Goal: Transaction & Acquisition: Purchase product/service

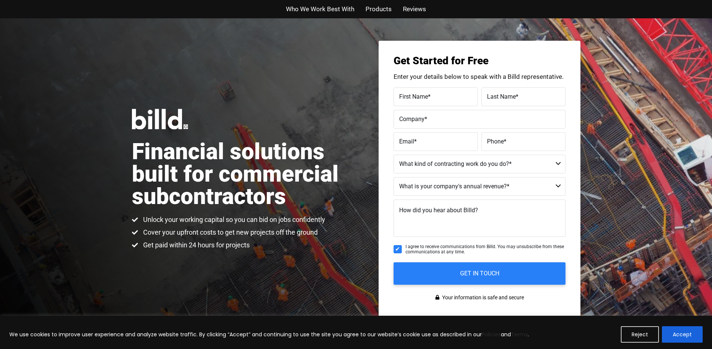
click at [158, 119] on img at bounding box center [160, 119] width 56 height 21
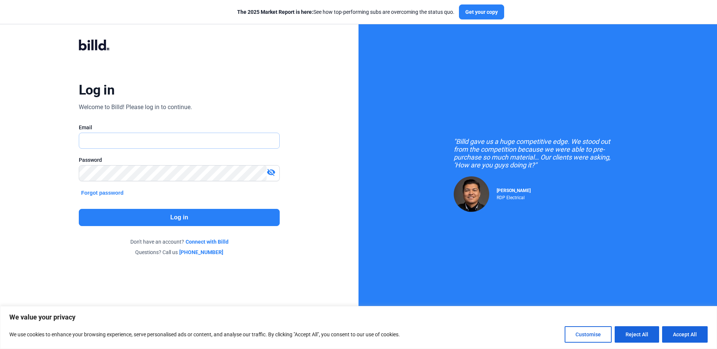
click at [170, 135] on input "text" at bounding box center [179, 140] width 200 height 15
type input "bj@qualityfence.net"
click at [155, 163] on div "Password" at bounding box center [179, 159] width 201 height 7
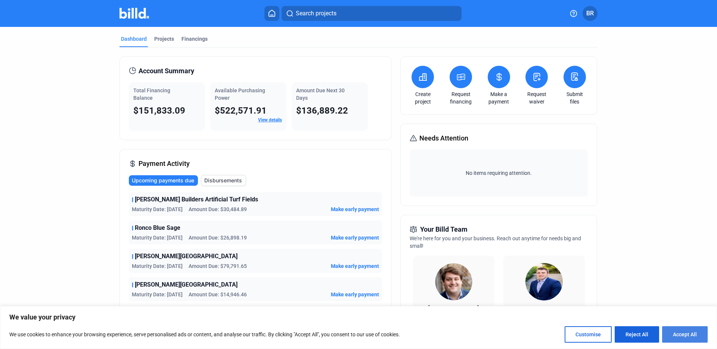
click at [675, 329] on button "Accept All" at bounding box center [685, 334] width 46 height 16
checkbox input "true"
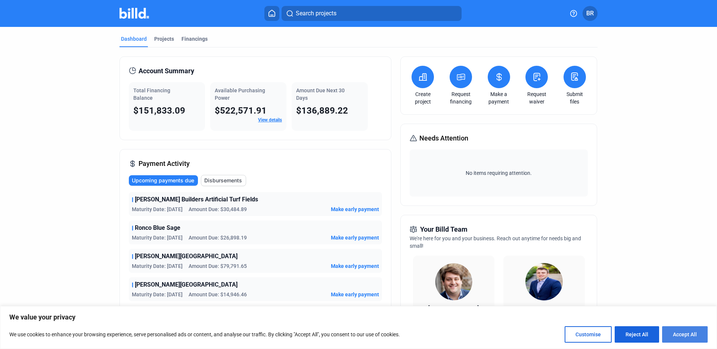
checkbox input "true"
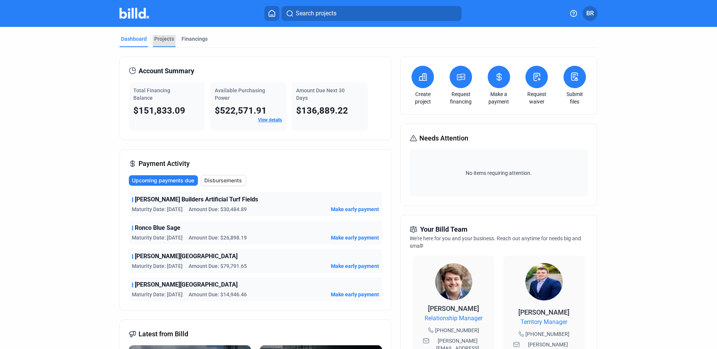
click at [168, 38] on div "Projects" at bounding box center [164, 38] width 20 height 7
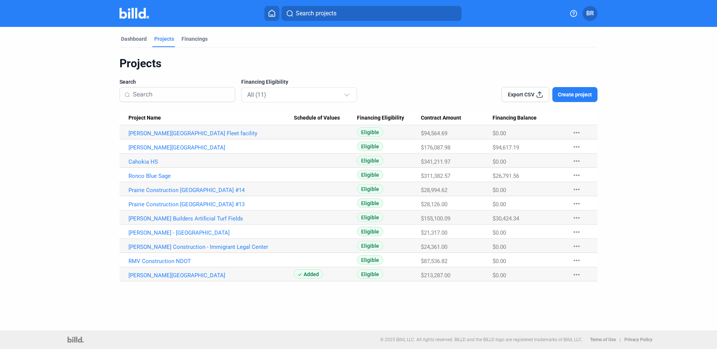
click at [577, 156] on button "more_horiz" at bounding box center [577, 160] width 24 height 13
click at [597, 176] on button "+ Material Financing" at bounding box center [617, 177] width 105 height 18
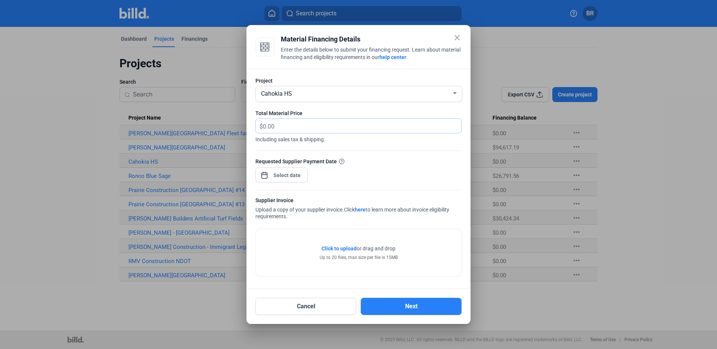
click at [288, 128] on input "text" at bounding box center [362, 126] width 198 height 15
type input "5,582.96"
click at [288, 172] on div "close Material Financing Details Enter the details below to submit your financi…" at bounding box center [358, 174] width 717 height 349
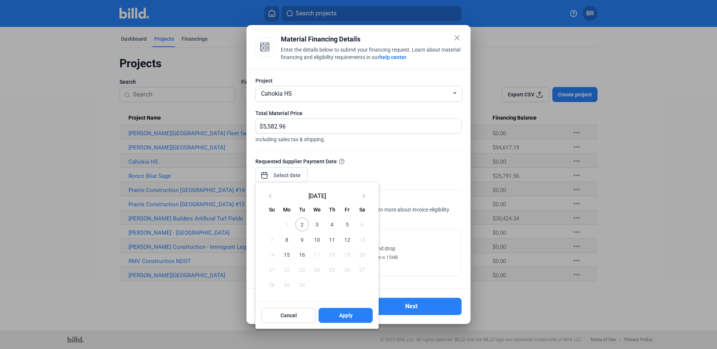
click at [302, 223] on span "2" at bounding box center [301, 223] width 13 height 13
click at [336, 317] on button "Apply" at bounding box center [346, 315] width 54 height 15
type input "Sep 02, 2025"
click at [303, 224] on span "2" at bounding box center [301, 223] width 13 height 13
click at [397, 148] on div at bounding box center [358, 174] width 717 height 349
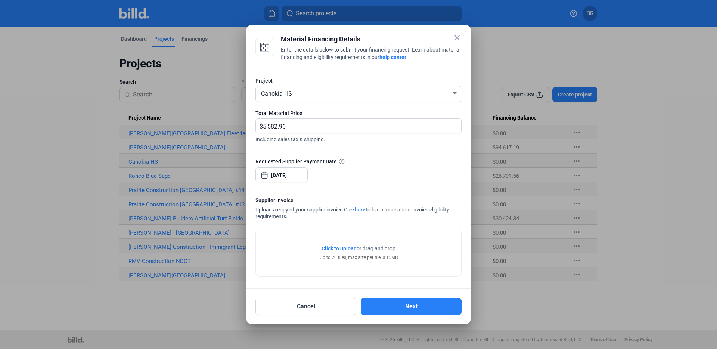
click at [341, 245] on span "Click to upload" at bounding box center [339, 248] width 35 height 6
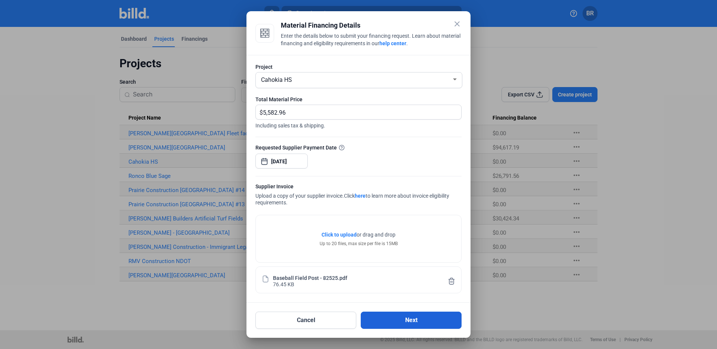
click at [417, 319] on button "Next" at bounding box center [411, 320] width 101 height 17
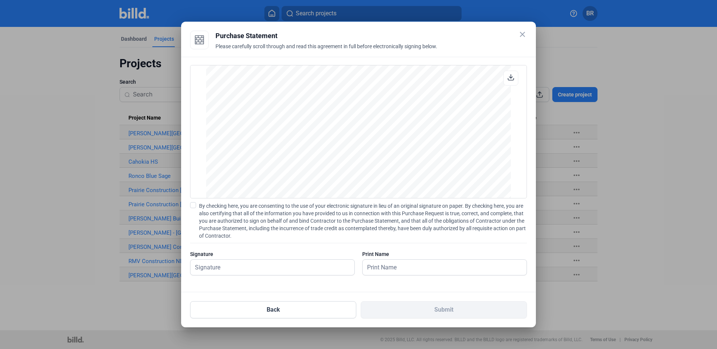
scroll to position [622, 0]
click at [238, 266] on input "text" at bounding box center [272, 267] width 164 height 15
type input "BJ"
type input "BJ Ross"
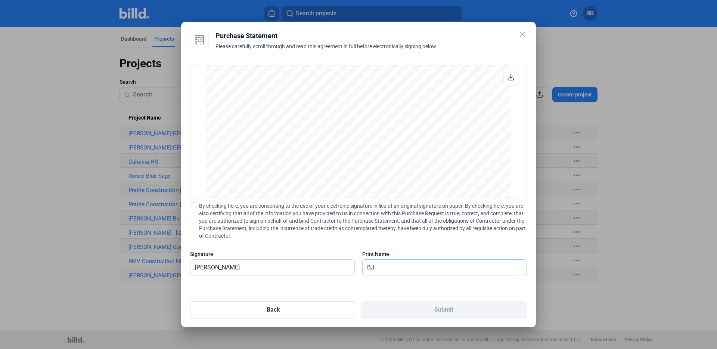
click at [375, 264] on input "BJ" at bounding box center [445, 267] width 164 height 15
click at [412, 268] on input "BJ" at bounding box center [445, 267] width 164 height 15
type input "BJ Ross"
click at [268, 266] on input "BJ Ross" at bounding box center [268, 267] width 156 height 15
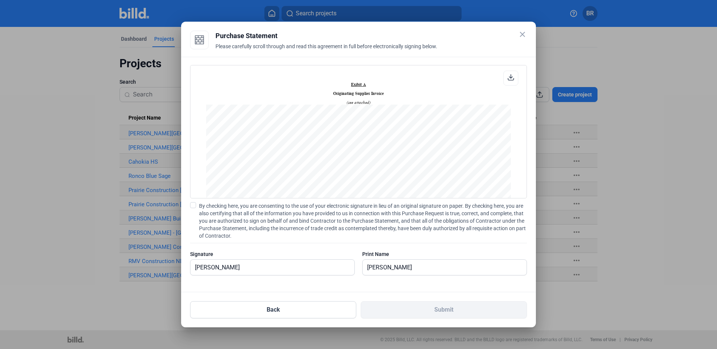
click at [195, 206] on span at bounding box center [193, 205] width 6 height 6
click at [0, 0] on input "By checking here, you are consenting to the use of your electronic signature in…" at bounding box center [0, 0] width 0 height 0
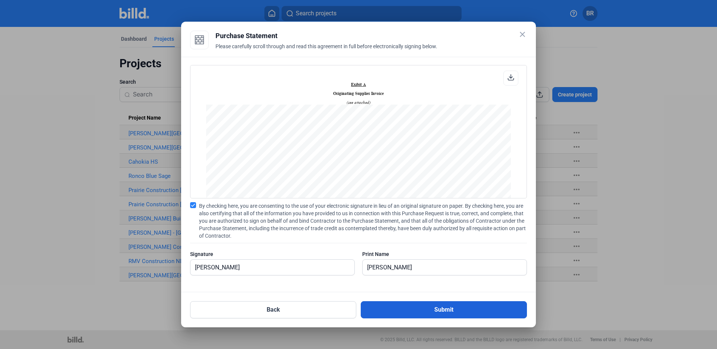
click at [456, 308] on button "Submit" at bounding box center [444, 309] width 166 height 17
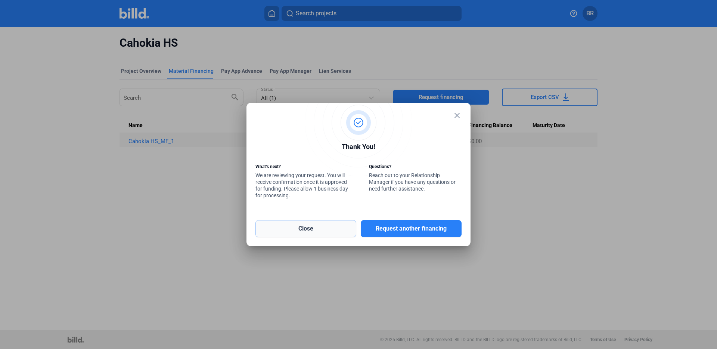
click at [319, 230] on button "Close" at bounding box center [305, 228] width 101 height 17
